Goal: Find specific page/section: Find specific page/section

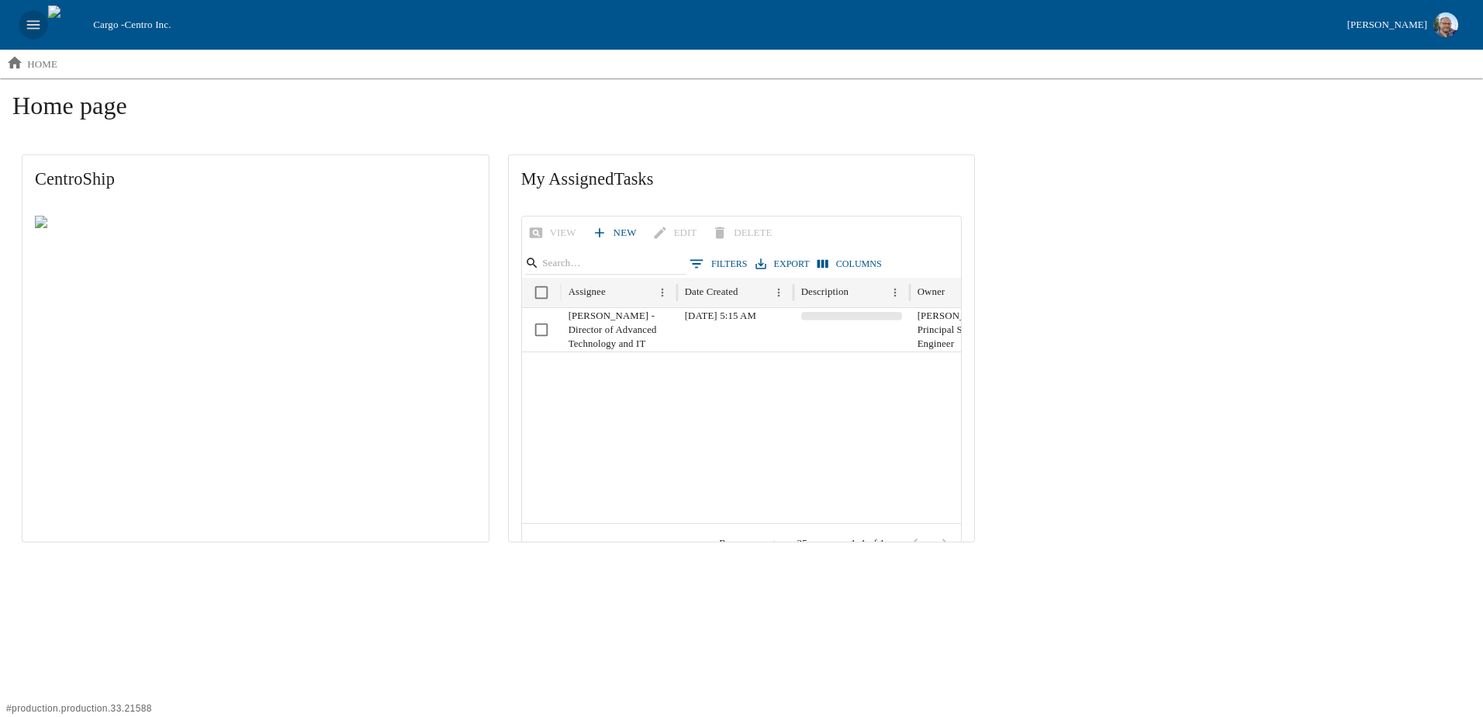
click at [34, 23] on icon "open drawer" at bounding box center [33, 24] width 17 height 17
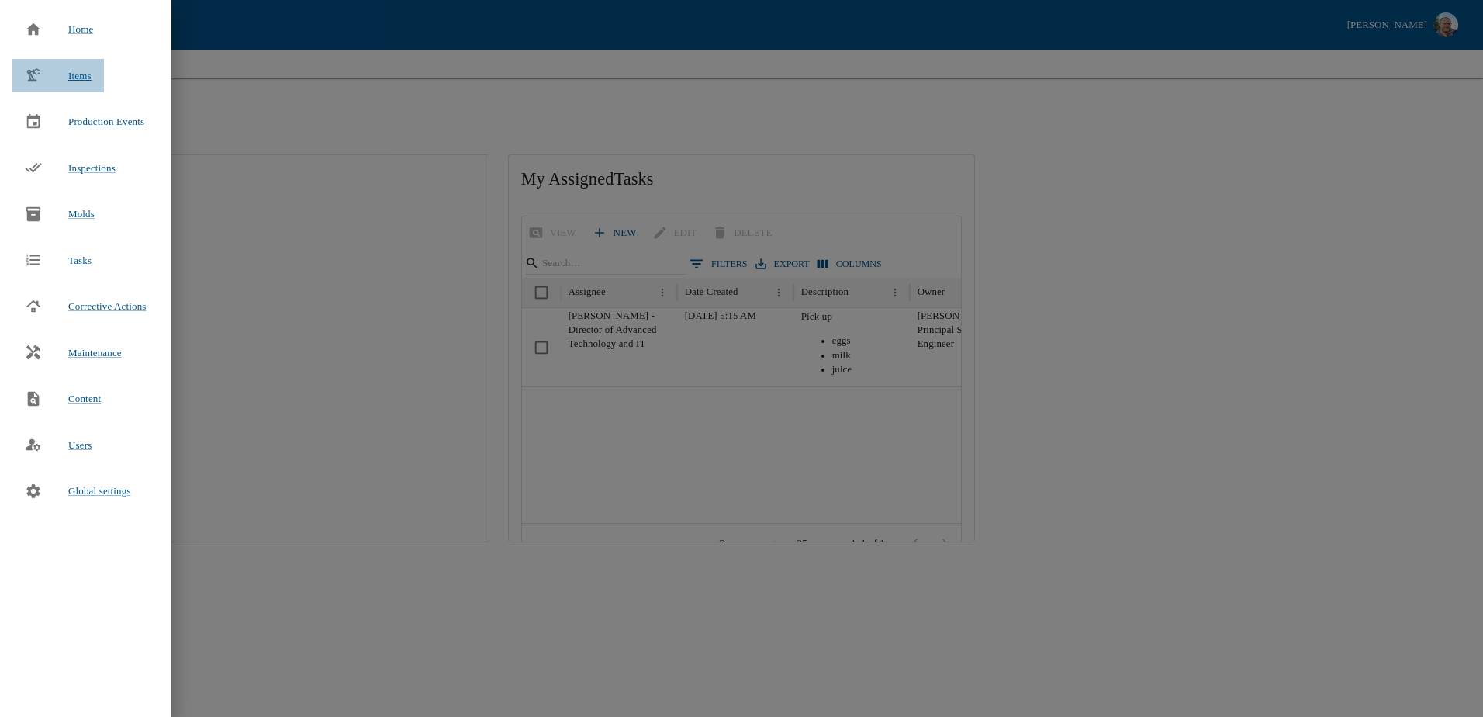
click at [85, 77] on span "Items" at bounding box center [79, 76] width 23 height 12
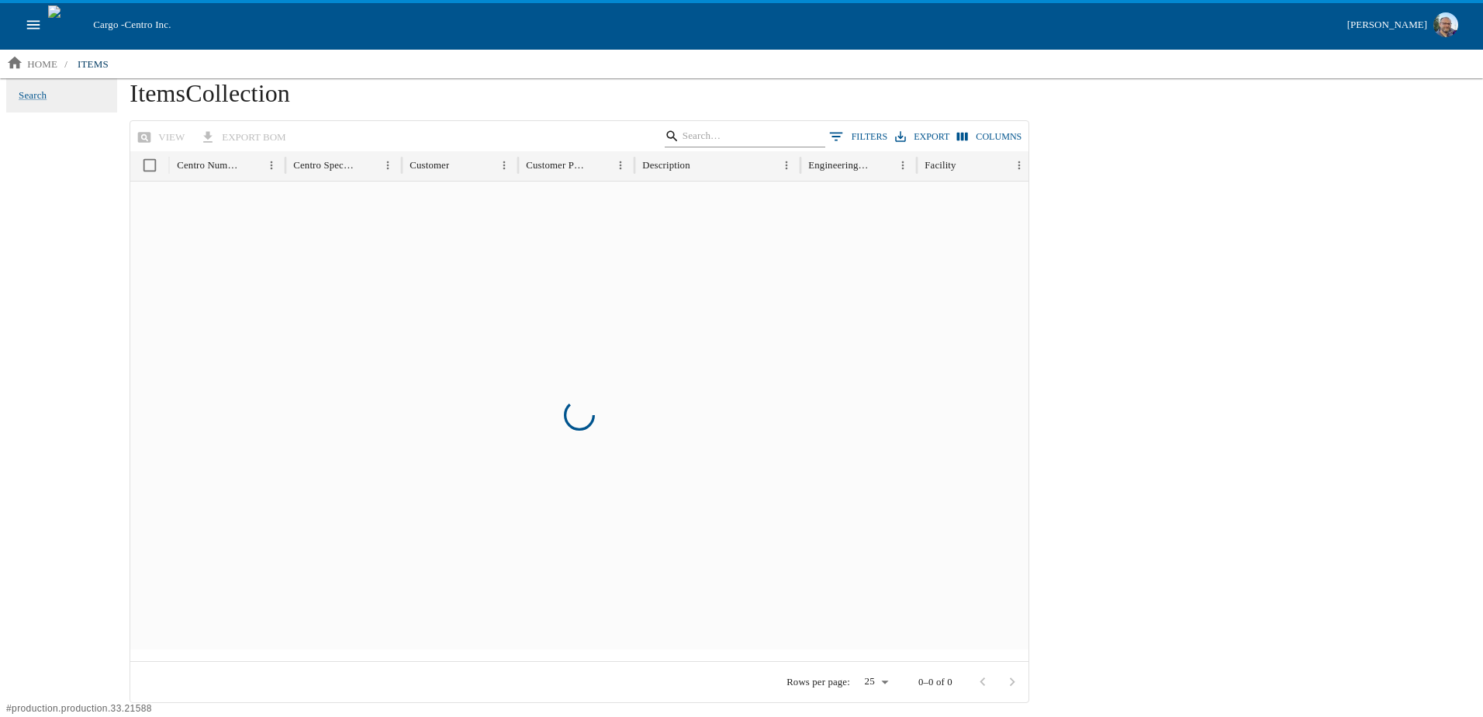
click at [726, 137] on input "Search" at bounding box center [743, 136] width 121 height 22
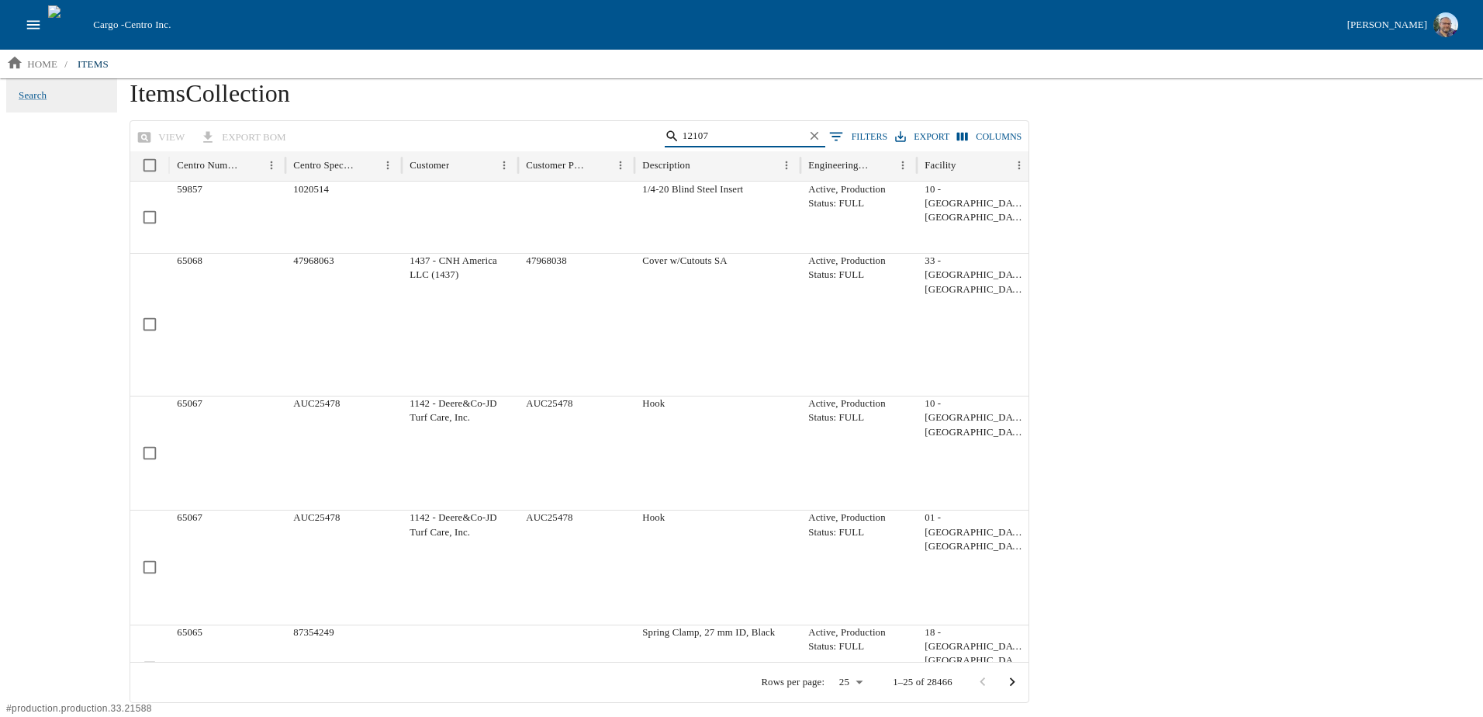
type input "12107"
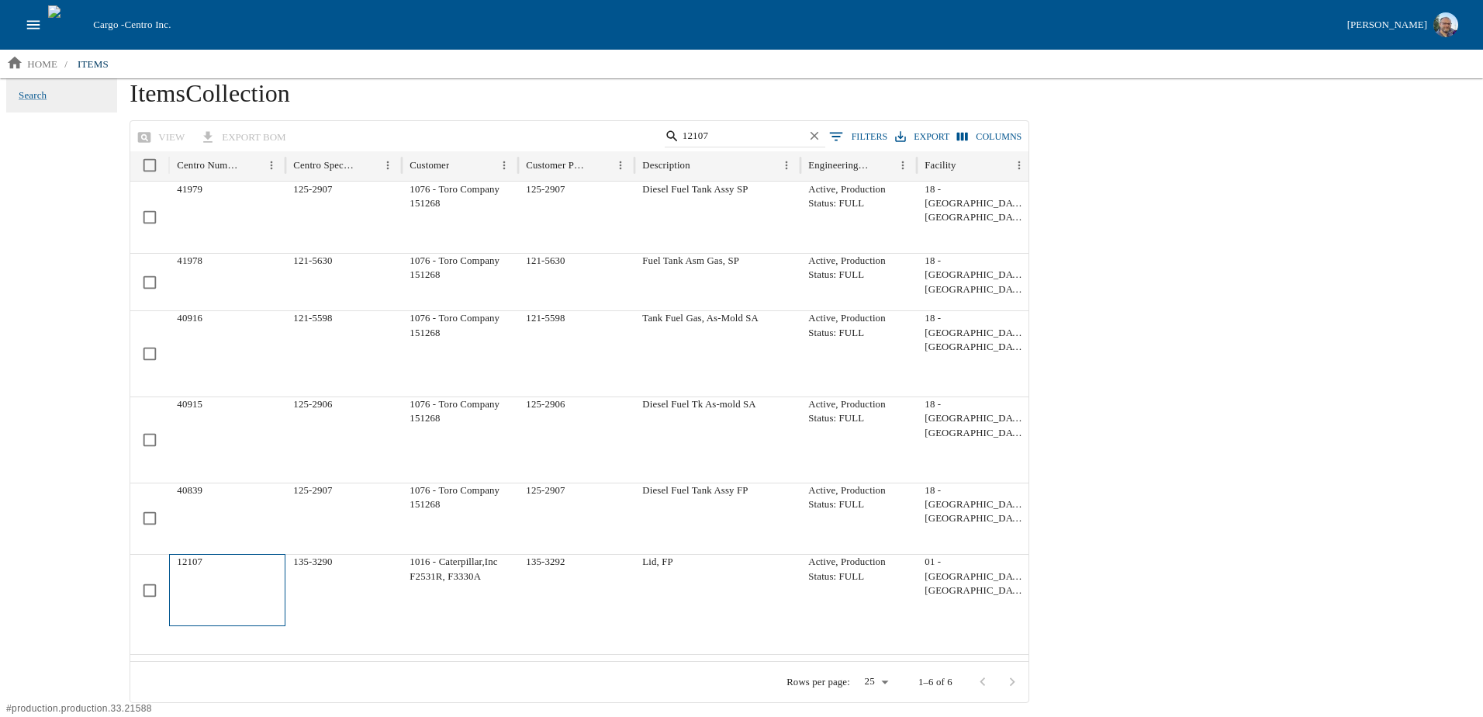
click at [182, 576] on div "12107" at bounding box center [227, 589] width 116 height 71
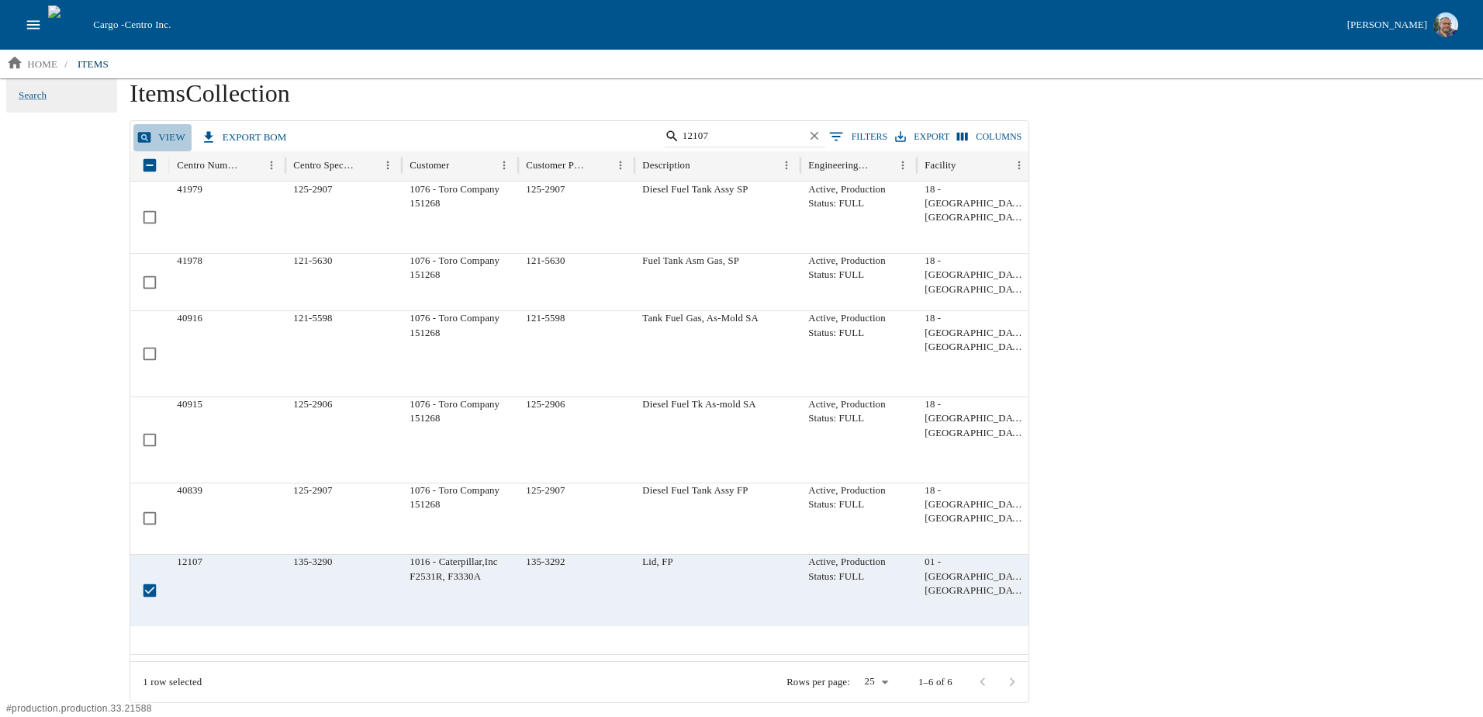
click at [168, 131] on link "view" at bounding box center [162, 137] width 58 height 27
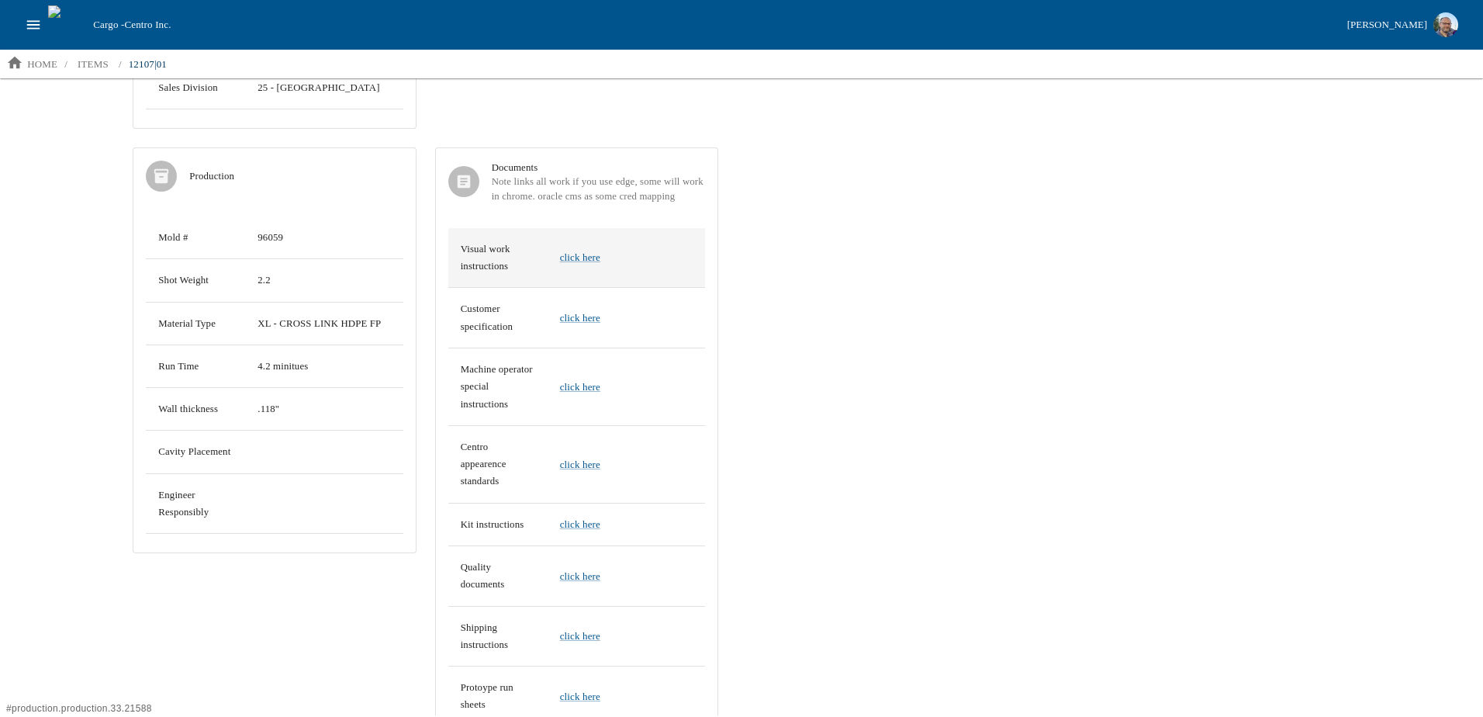
scroll to position [464, 0]
click at [580, 517] on link "click here" at bounding box center [580, 523] width 40 height 12
